Goal: Information Seeking & Learning: Check status

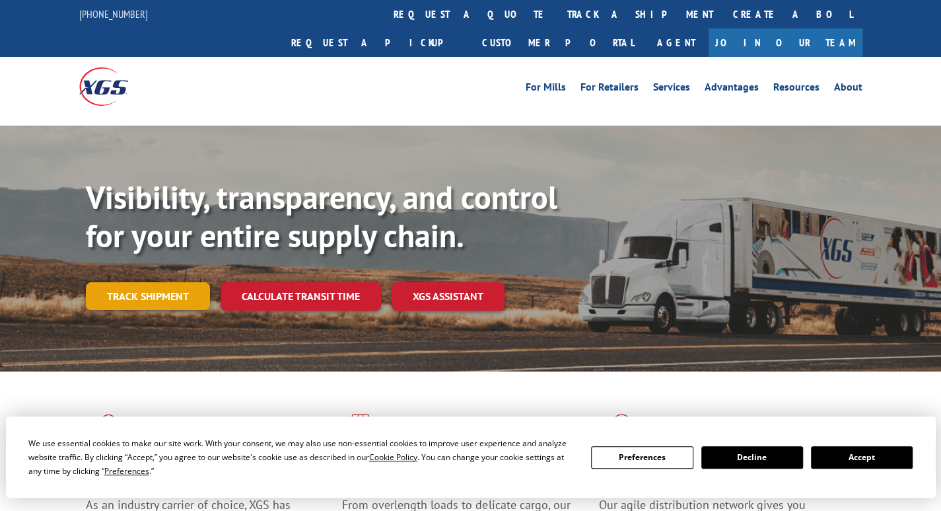
click at [138, 282] on link "Track shipment" at bounding box center [148, 296] width 124 height 28
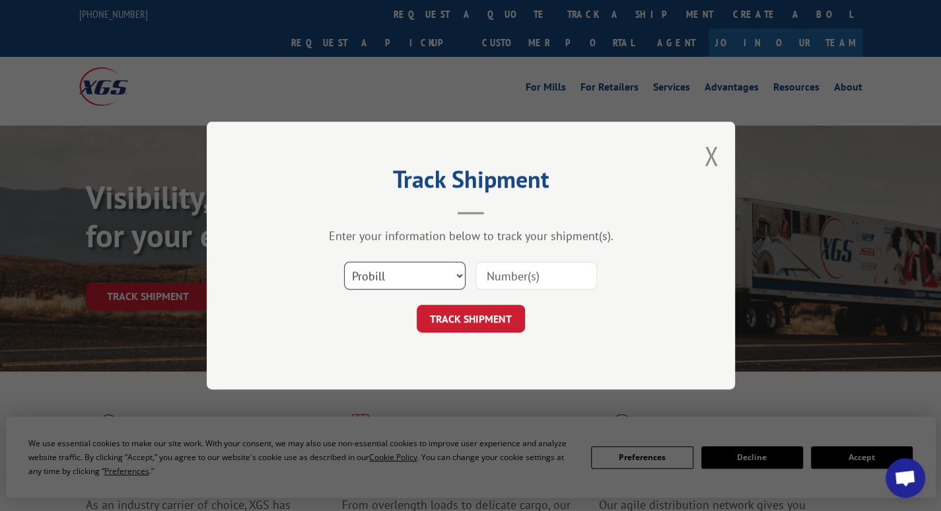
click at [412, 271] on select "Select category... Probill BOL PO" at bounding box center [405, 276] width 122 height 28
select select "bol"
click at [344, 262] on select "Select category... Probill BOL PO" at bounding box center [405, 276] width 122 height 28
click at [529, 275] on input at bounding box center [537, 276] width 122 height 28
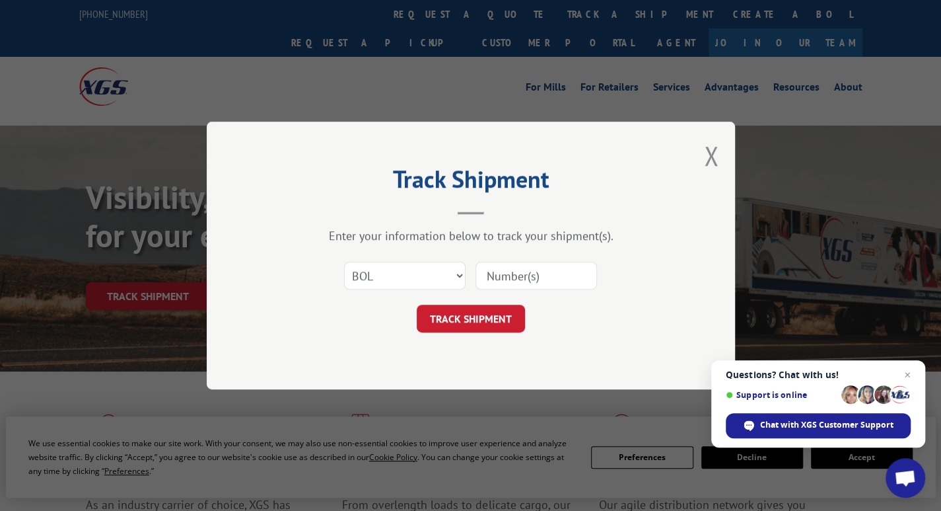
paste input "374120"
type input "374120"
click at [468, 324] on button "TRACK SHIPMENT" at bounding box center [471, 319] width 108 height 28
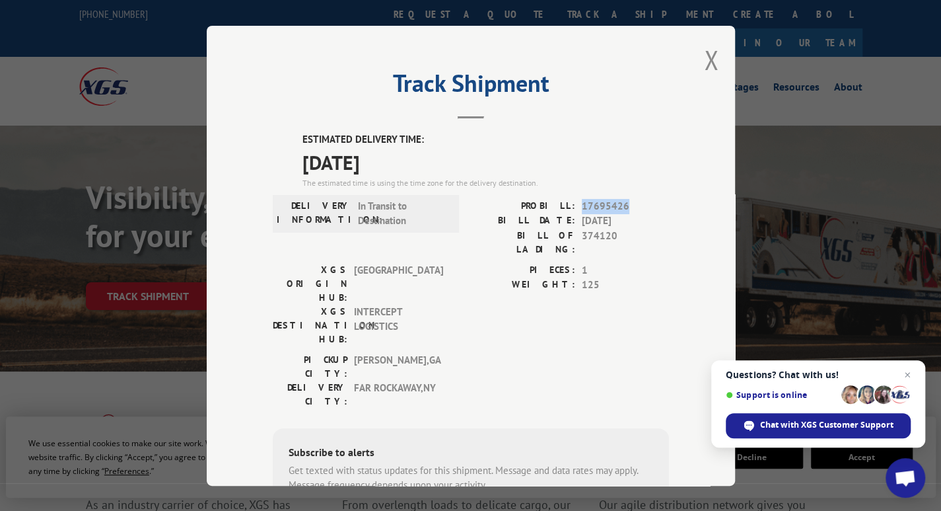
drag, startPoint x: 637, startPoint y: 205, endPoint x: 582, endPoint y: 204, distance: 54.8
click at [582, 204] on span "17695426" at bounding box center [625, 205] width 87 height 15
copy span "17695426"
click at [704, 61] on button "Close modal" at bounding box center [711, 59] width 15 height 35
